Goal: Information Seeking & Learning: Learn about a topic

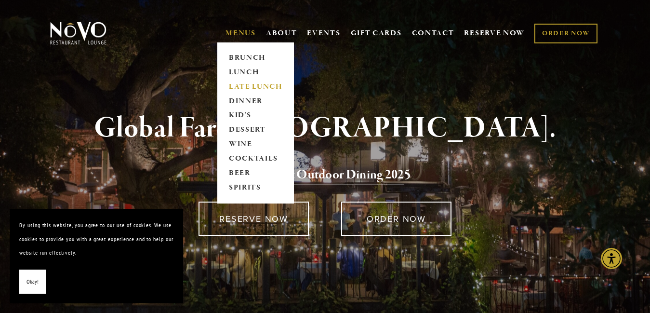
click at [244, 81] on link "LATE LUNCH" at bounding box center [256, 87] width 60 height 14
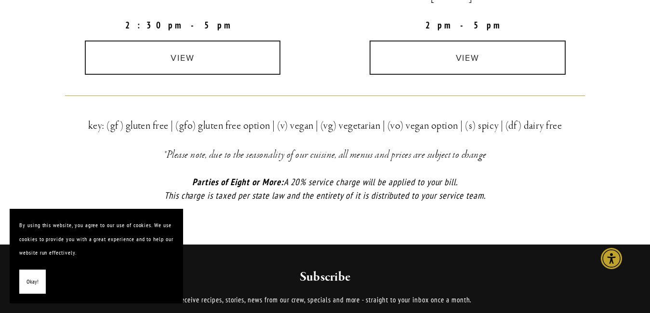
scroll to position [289, 0]
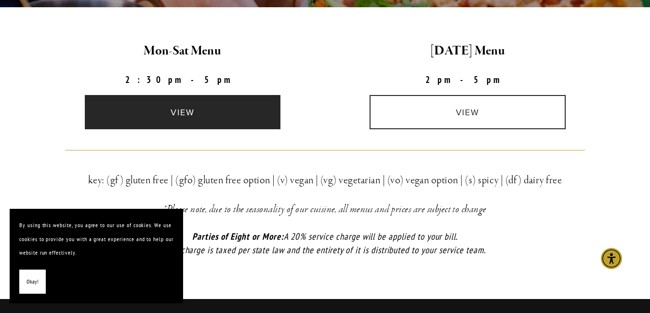
click at [234, 97] on link "view" at bounding box center [183, 112] width 196 height 34
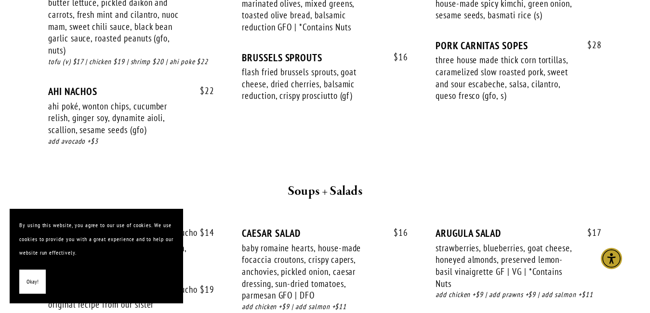
scroll to position [868, 0]
